Goal: Find specific page/section: Find specific page/section

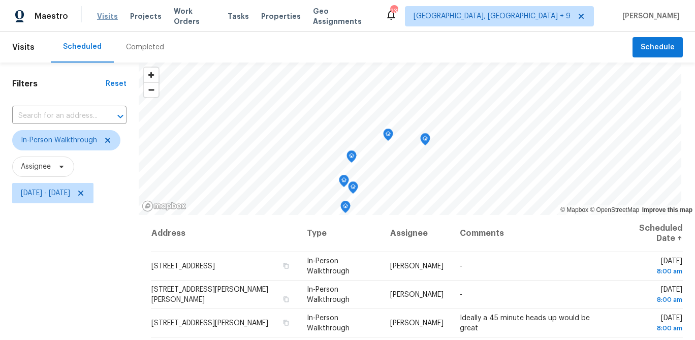
click at [108, 18] on span "Visits" at bounding box center [107, 16] width 21 height 10
click at [136, 18] on span "Projects" at bounding box center [145, 16] width 31 height 10
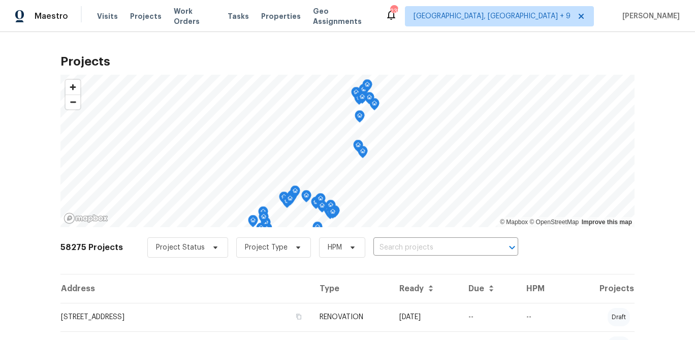
click at [102, 17] on span "Visits" at bounding box center [107, 16] width 21 height 10
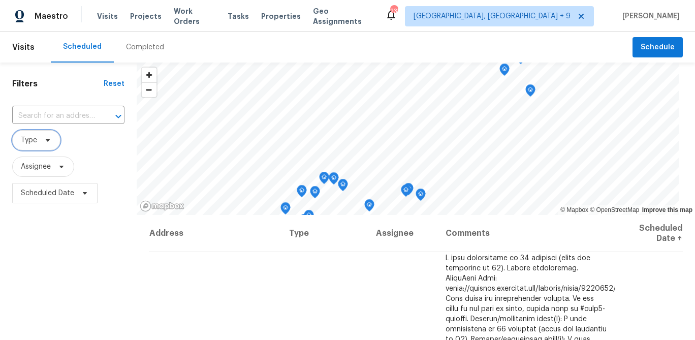
click at [34, 143] on span "Type" at bounding box center [29, 140] width 16 height 10
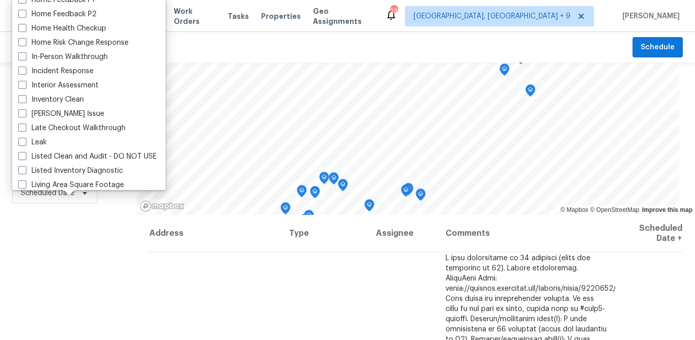
scroll to position [347, 0]
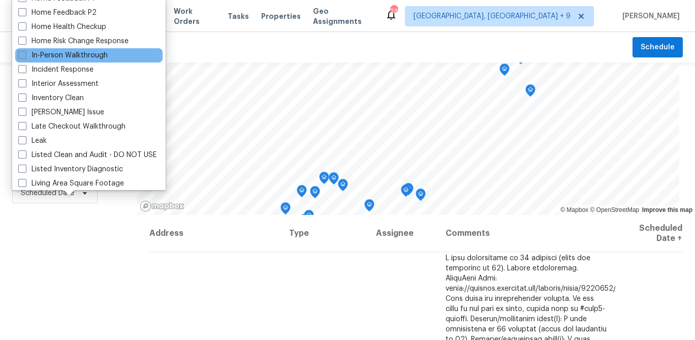
click at [62, 55] on label "In-Person Walkthrough" at bounding box center [62, 55] width 89 height 10
click at [25, 55] on input "In-Person Walkthrough" at bounding box center [21, 53] width 7 height 7
checkbox input "true"
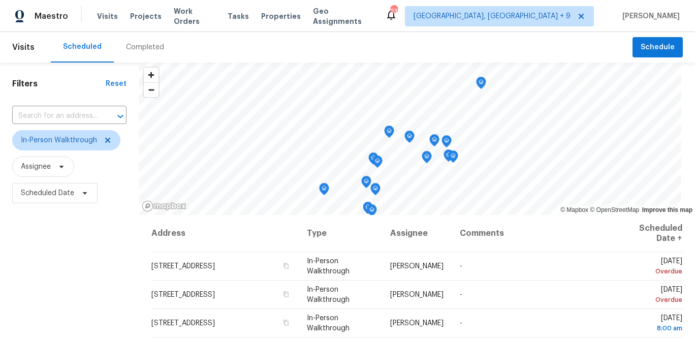
click at [42, 248] on div "Filters Reset ​ In-Person Walkthrough Assignee Scheduled Date" at bounding box center [69, 274] width 139 height 424
click at [56, 197] on span "Scheduled Date" at bounding box center [47, 193] width 53 height 10
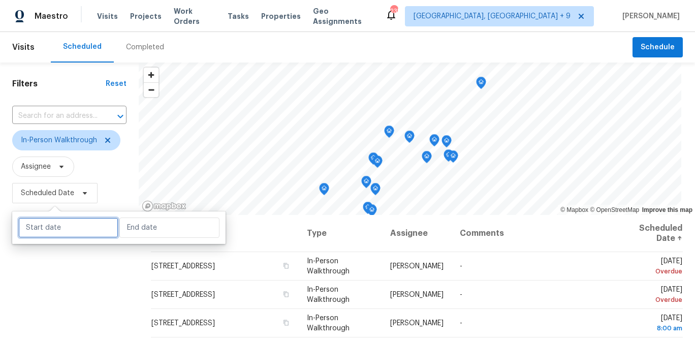
click at [55, 228] on input "text" at bounding box center [68, 227] width 100 height 20
select select "9"
select select "2025"
select select "10"
select select "2025"
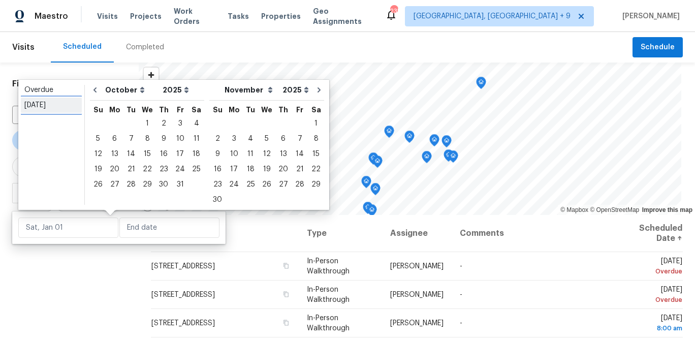
click at [36, 107] on div "[DATE]" at bounding box center [51, 105] width 54 height 10
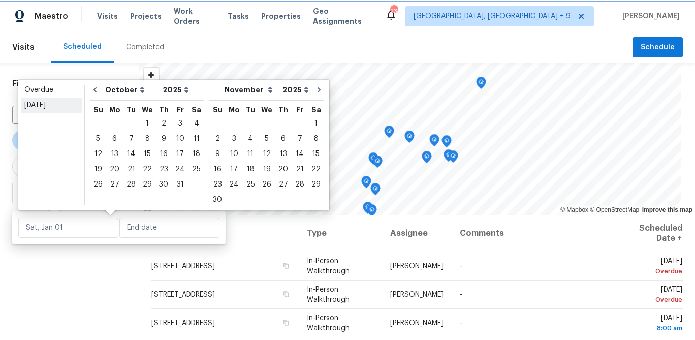
type input "[DATE]"
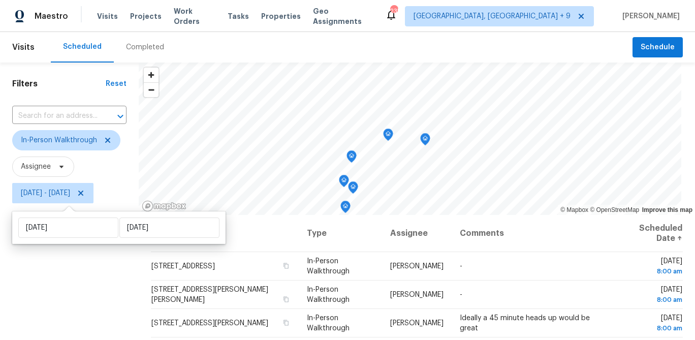
click at [50, 290] on div "Filters Reset ​ In-Person Walkthrough Assignee [DATE] - [DATE]" at bounding box center [69, 274] width 139 height 424
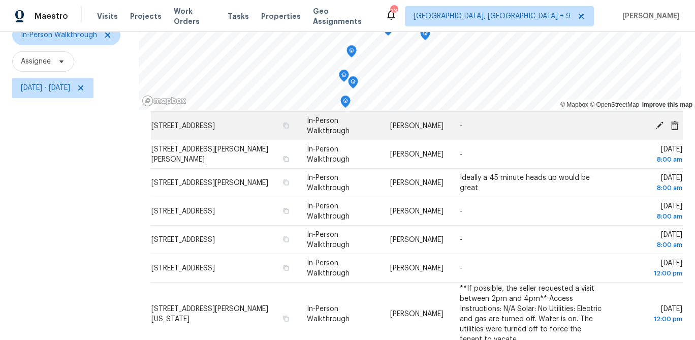
scroll to position [147, 0]
